Goal: Task Accomplishment & Management: Manage account settings

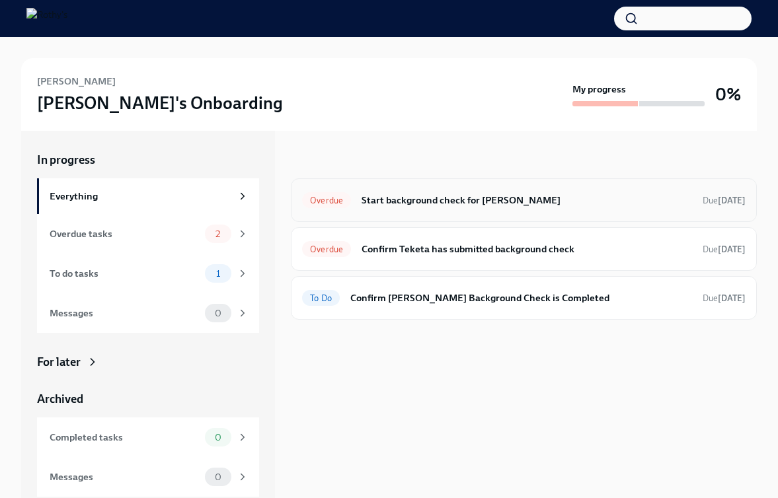
click at [426, 194] on h6 "Start background check for Teketa Davis" at bounding box center [526, 200] width 330 height 15
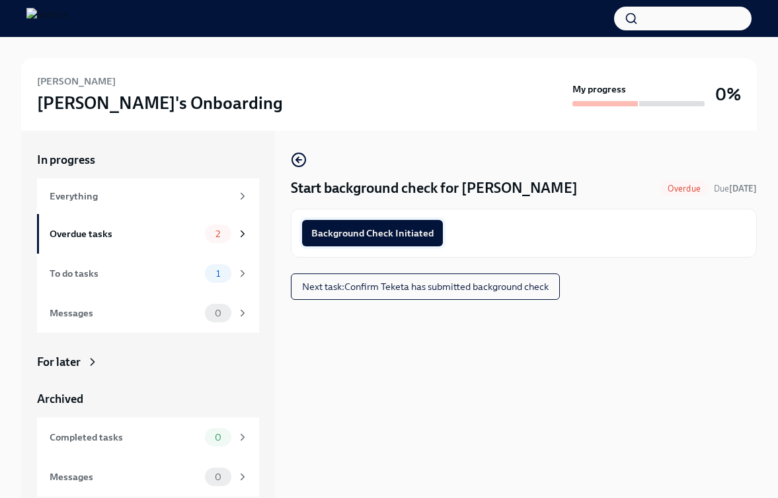
click at [410, 237] on span "Background Check Initiated" at bounding box center [372, 233] width 122 height 13
click at [473, 284] on span "Next task : Confirm Teketa has submitted background check" at bounding box center [425, 286] width 246 height 13
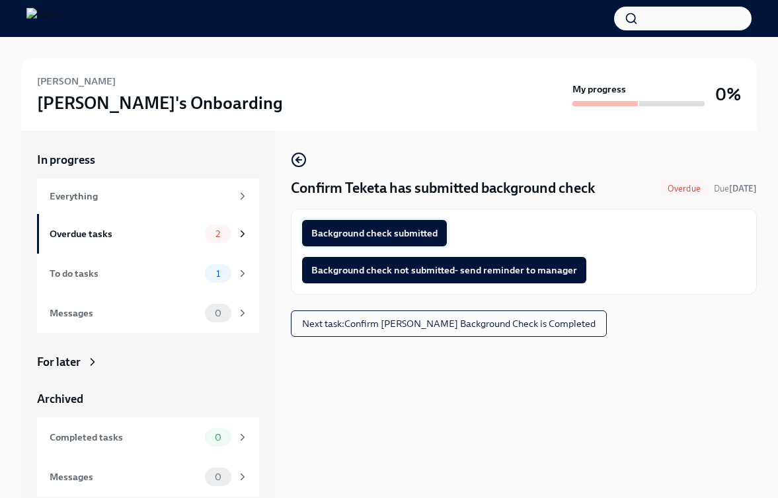
click at [420, 233] on span "Background check submitted" at bounding box center [374, 233] width 126 height 13
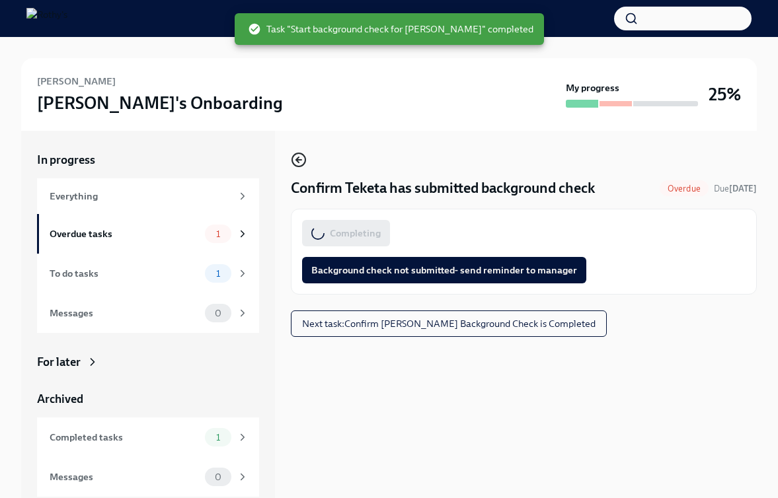
click at [297, 161] on icon "button" at bounding box center [297, 159] width 3 height 5
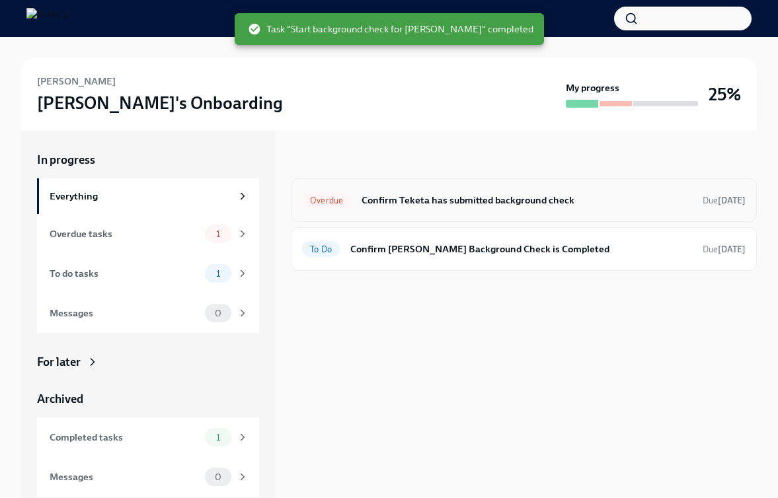
click at [353, 203] on div "Overdue Confirm Teketa has submitted background check Due 9 days ago" at bounding box center [523, 200] width 443 height 21
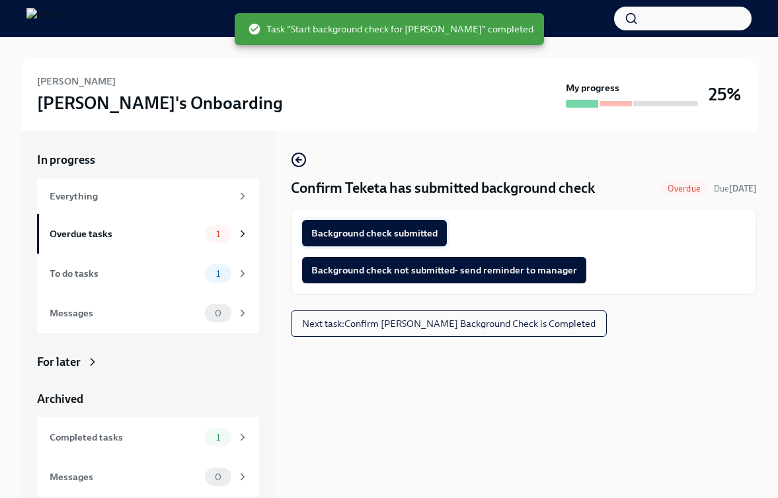
click at [381, 229] on span "Background check submitted" at bounding box center [374, 233] width 126 height 13
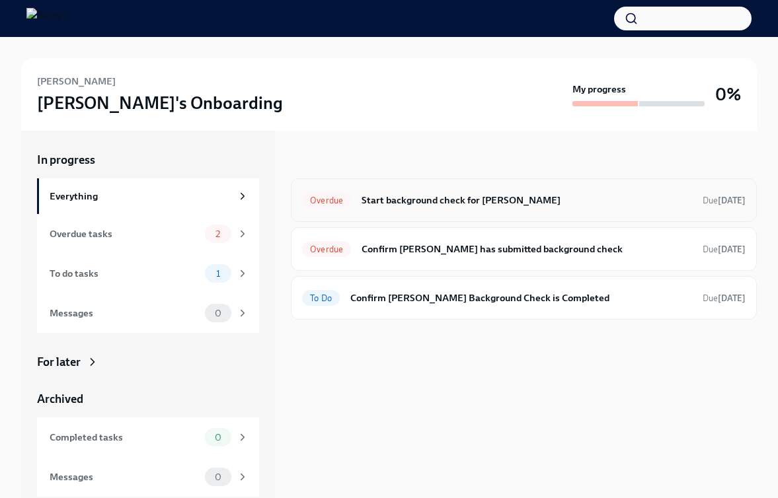
click at [381, 200] on h6 "Start background check for [PERSON_NAME]" at bounding box center [526, 200] width 330 height 15
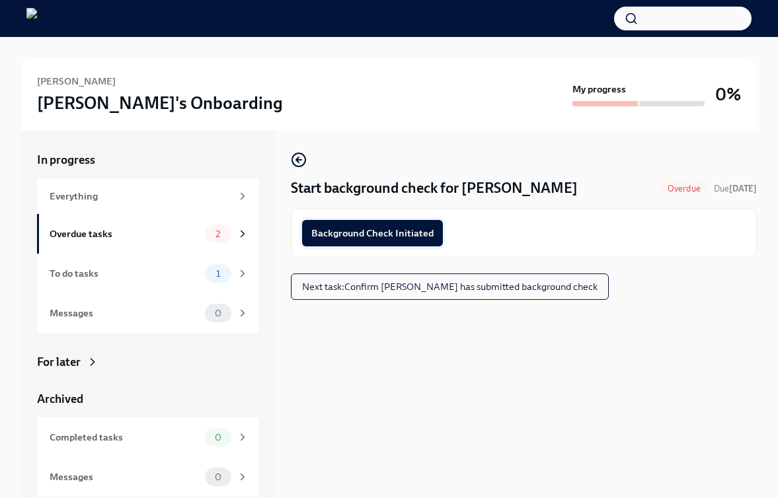
click at [388, 223] on button "Background Check Initiated" at bounding box center [372, 233] width 141 height 26
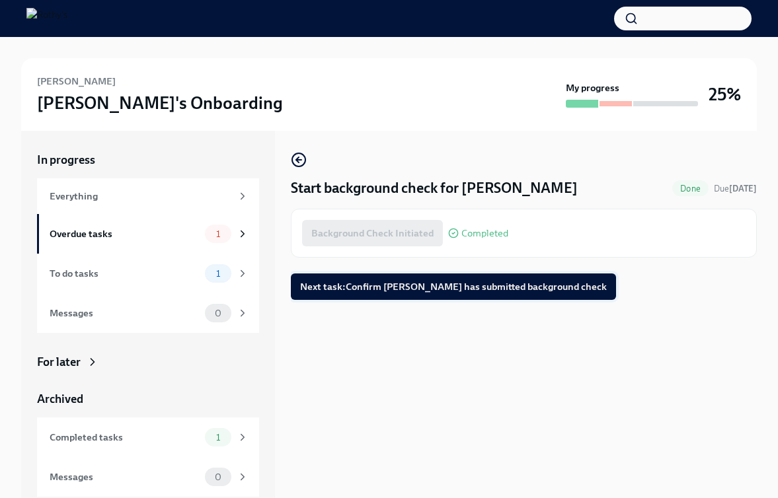
click at [464, 286] on span "Next task : Confirm [PERSON_NAME] has submitted background check" at bounding box center [453, 286] width 307 height 13
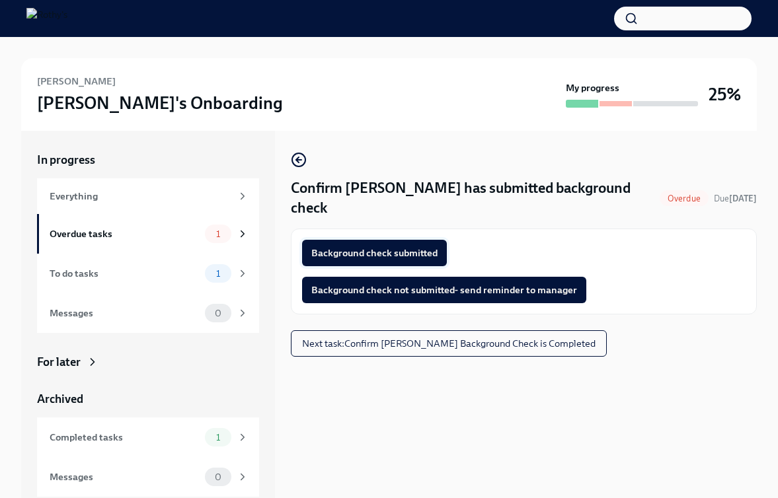
click at [410, 246] on span "Background check submitted" at bounding box center [374, 252] width 126 height 13
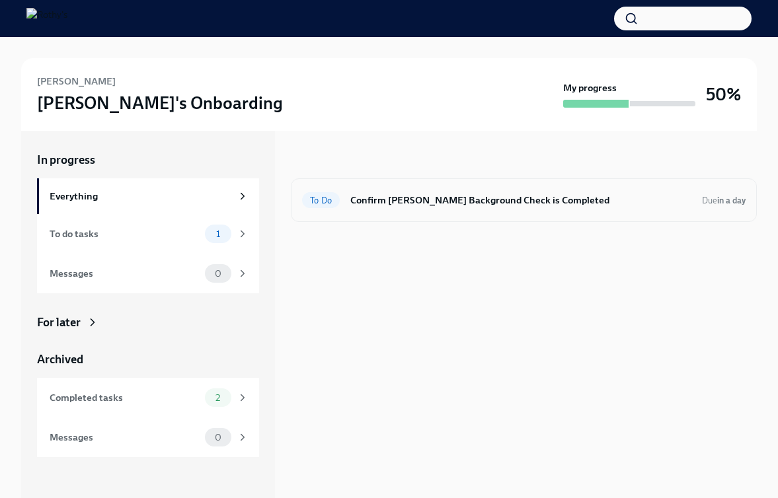
click at [441, 208] on div "To Do Confirm Meribeth Hastings's Background Check is Completed Due in a day" at bounding box center [523, 200] width 443 height 21
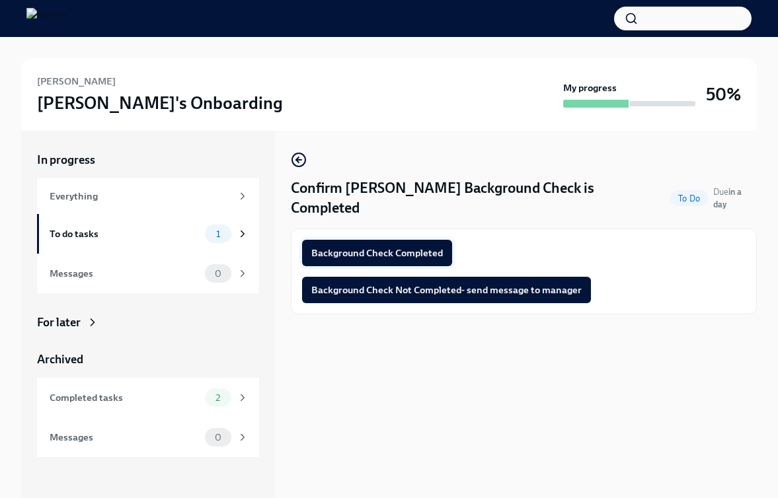
click at [424, 249] on span "Background Check Completed" at bounding box center [376, 252] width 131 height 13
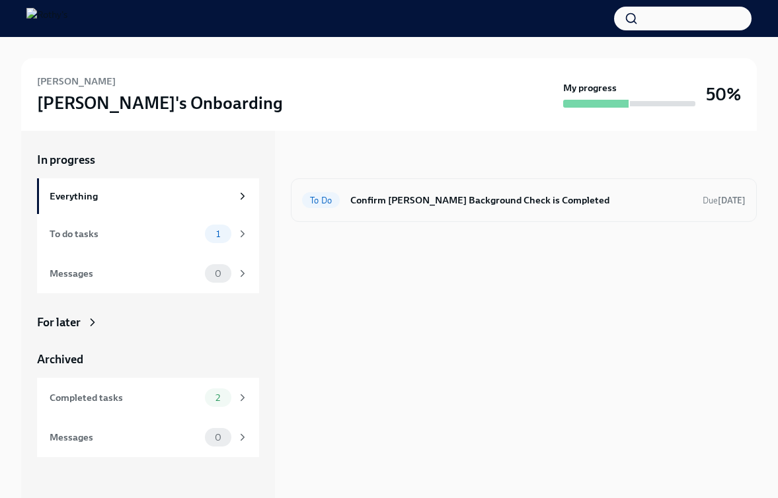
click at [434, 193] on h6 "Confirm Brittany Lancaster's Background Check is Completed" at bounding box center [521, 200] width 342 height 15
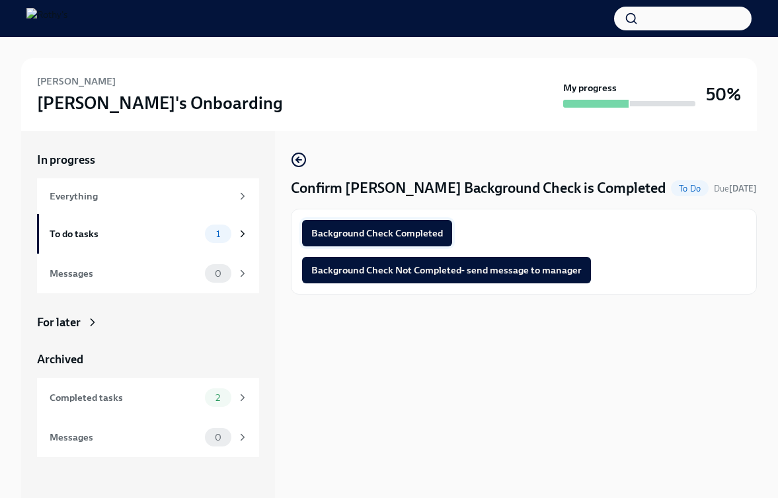
click at [406, 244] on button "Background Check Completed" at bounding box center [377, 233] width 150 height 26
